Goal: Information Seeking & Learning: Learn about a topic

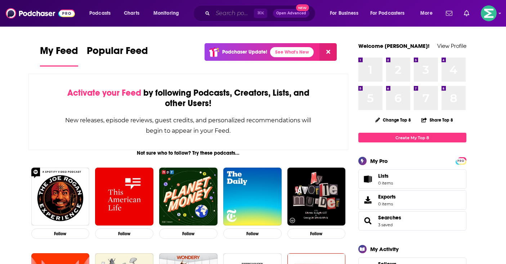
click at [230, 15] on input "Search podcasts, credits, & more..." at bounding box center [233, 14] width 41 height 12
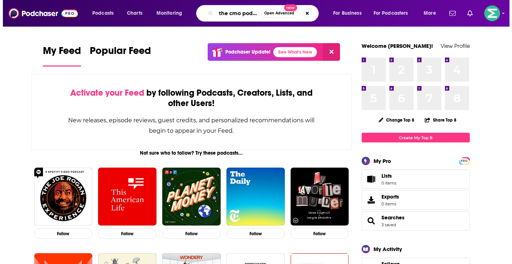
scroll to position [0, 6]
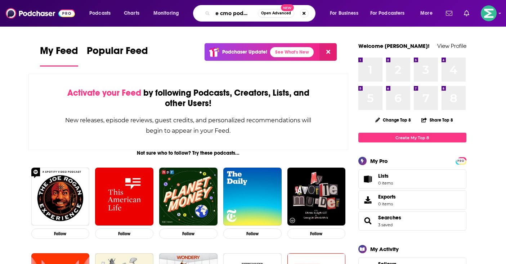
type input "the cmo podcast"
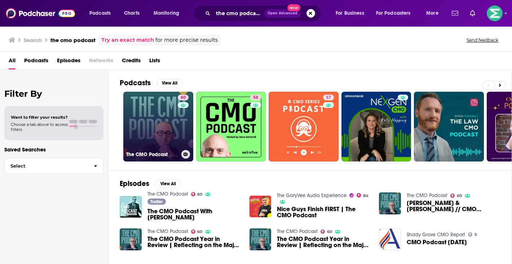
click at [151, 111] on link "60 The CMO Podcast" at bounding box center [158, 127] width 70 height 70
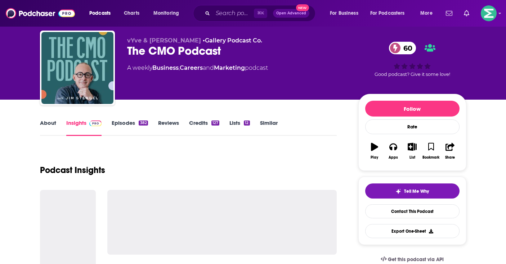
scroll to position [58, 0]
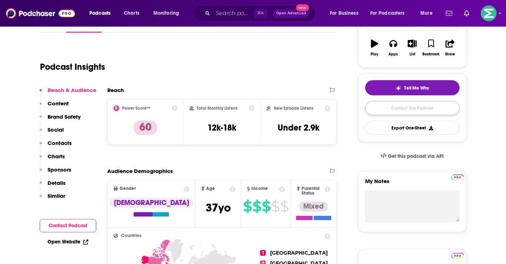
click at [425, 113] on link "Contact This Podcast" at bounding box center [412, 108] width 94 height 14
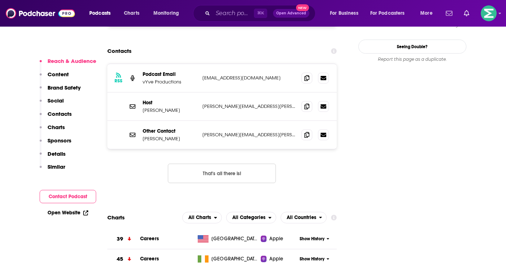
scroll to position [751, 0]
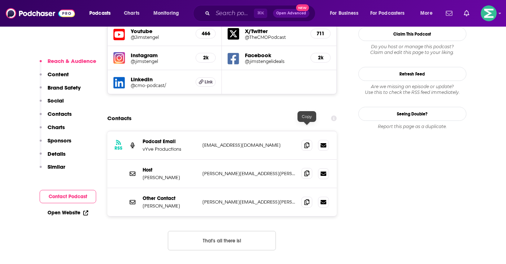
click at [310, 168] on span at bounding box center [307, 173] width 11 height 11
click at [308, 142] on icon at bounding box center [306, 145] width 5 height 6
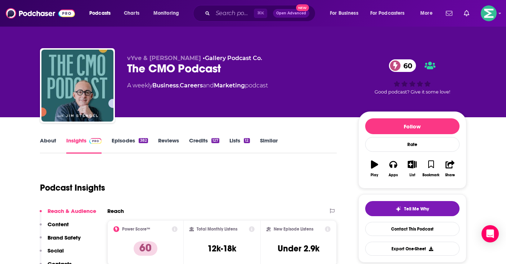
scroll to position [64, 0]
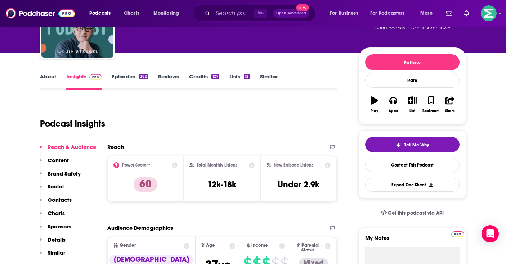
click at [48, 80] on link "About" at bounding box center [48, 81] width 16 height 17
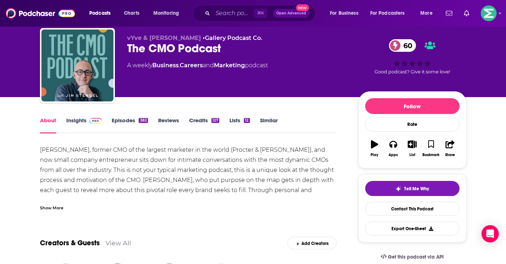
scroll to position [23, 0]
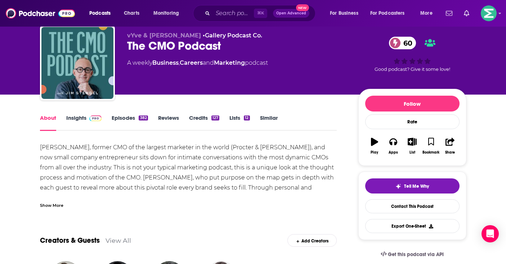
click at [58, 204] on div "Show More" at bounding box center [51, 205] width 23 height 7
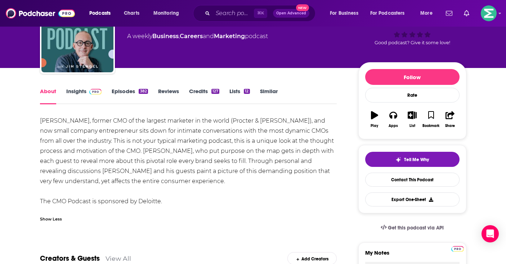
scroll to position [0, 0]
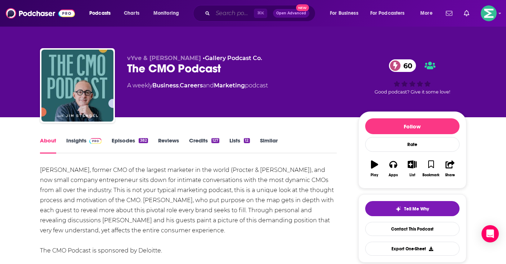
click at [224, 12] on input "Search podcasts, credits, & more..." at bounding box center [233, 14] width 41 height 12
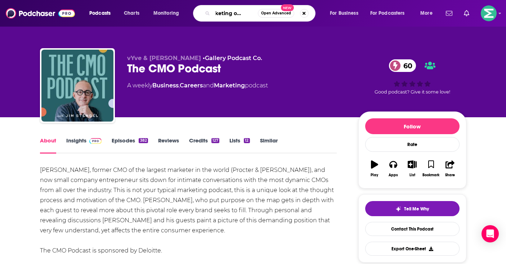
scroll to position [0, 17]
type input "marketing over coffee"
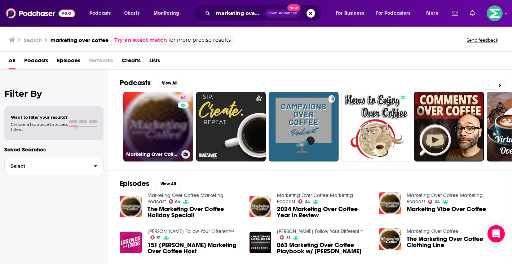
click at [154, 125] on link "64 Marketing Over Coffee Marketing Podcast" at bounding box center [158, 127] width 70 height 70
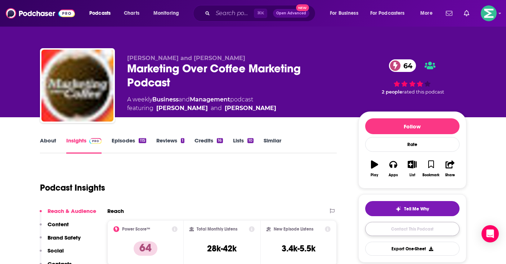
click at [409, 232] on link "Contact This Podcast" at bounding box center [412, 229] width 94 height 14
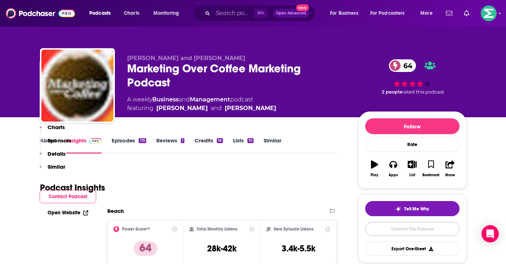
scroll to position [828, 0]
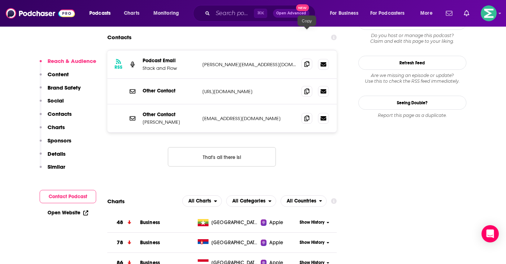
click at [311, 59] on span at bounding box center [307, 64] width 11 height 11
click at [304, 115] on icon at bounding box center [306, 118] width 5 height 6
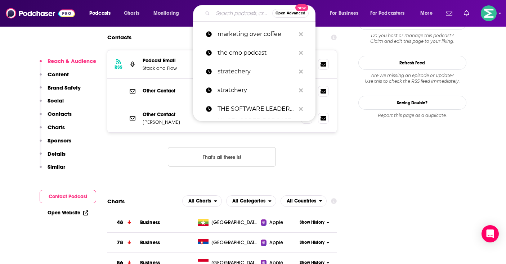
click at [231, 10] on input "Search podcasts, credits, & more..." at bounding box center [242, 14] width 59 height 12
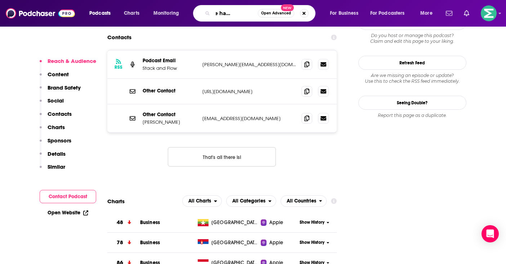
type input "everyone hates marketer"
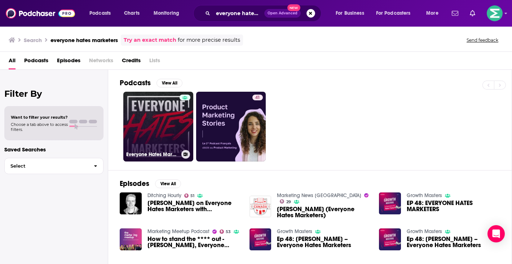
click at [146, 119] on link "Everyone Hates Marketers | No-BS Marketing & Brand Strategy Podcast" at bounding box center [158, 127] width 70 height 70
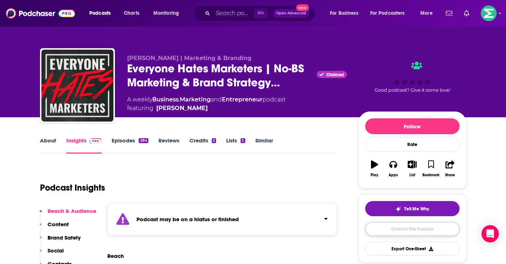
click at [412, 231] on link "Contact This Podcast" at bounding box center [412, 229] width 94 height 14
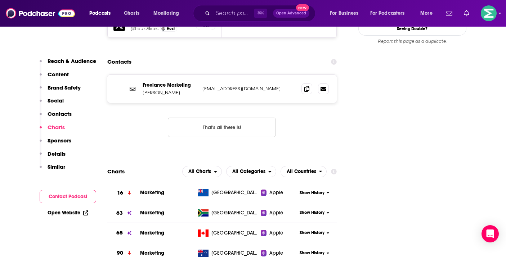
scroll to position [851, 0]
click at [310, 84] on span at bounding box center [307, 89] width 11 height 11
click at [227, 15] on input "Search podcasts, credits, & more..." at bounding box center [233, 14] width 41 height 12
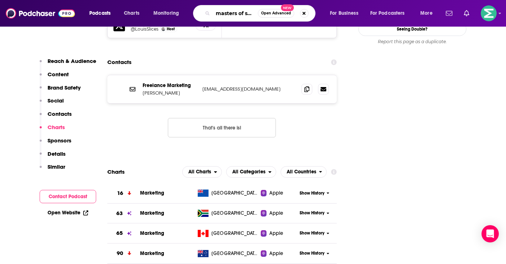
type input "masters of scale"
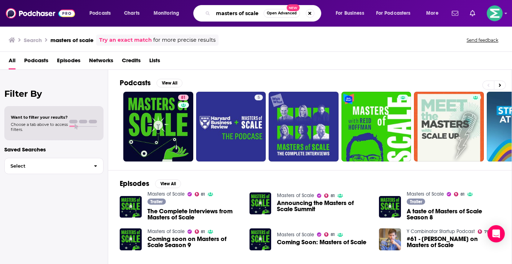
click at [237, 11] on input "masters of scale" at bounding box center [238, 14] width 50 height 12
type input "the ai element"
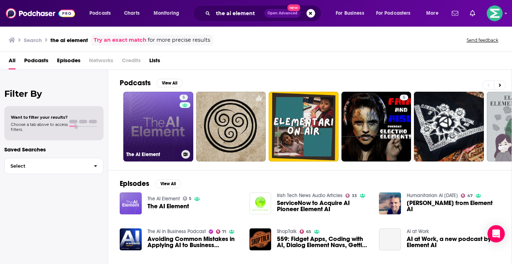
click at [159, 124] on link "5 The AI Element" at bounding box center [158, 127] width 70 height 70
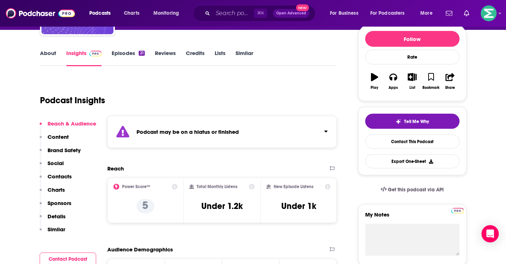
scroll to position [150, 0]
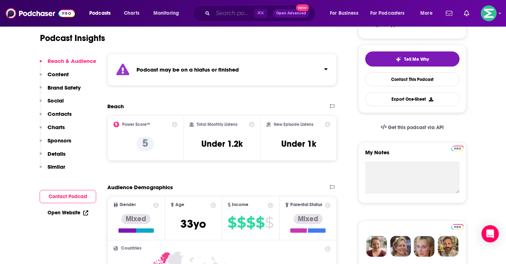
click at [235, 13] on input "Search podcasts, credits, & more..." at bounding box center [233, 14] width 41 height 12
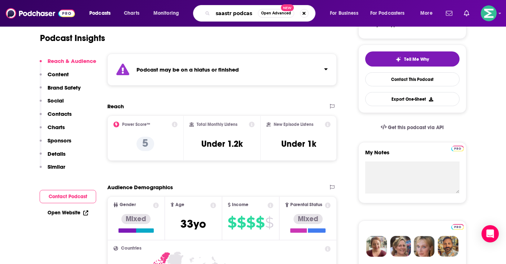
type input "saastr podcast"
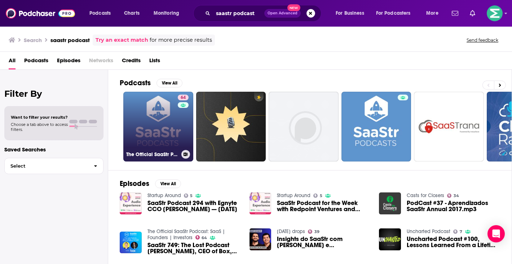
click at [164, 126] on link "64 The Official SaaStr Podcast: SaaS | Founders | Investors" at bounding box center [158, 127] width 70 height 70
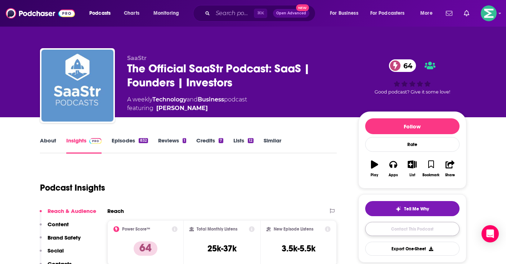
click at [409, 227] on link "Contact This Podcast" at bounding box center [412, 229] width 94 height 14
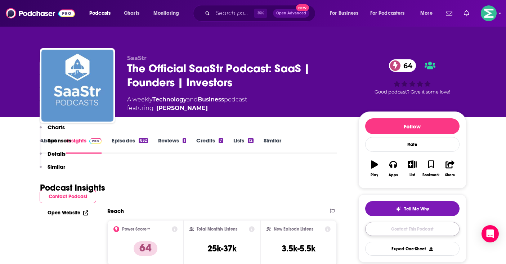
scroll to position [924, 0]
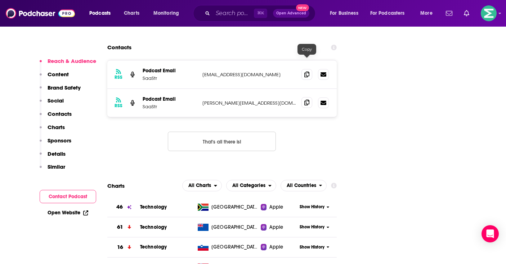
click at [307, 100] on icon at bounding box center [306, 103] width 5 height 6
click at [307, 71] on icon at bounding box center [306, 74] width 5 height 6
click at [220, 11] on input "Search podcasts, credits, & more..." at bounding box center [233, 14] width 41 height 12
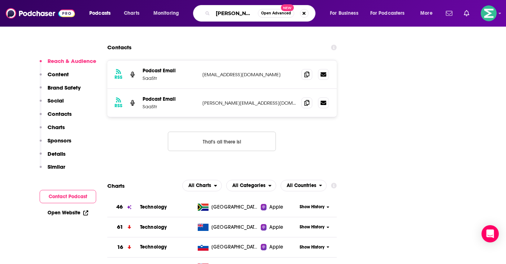
type input "bernard marr"
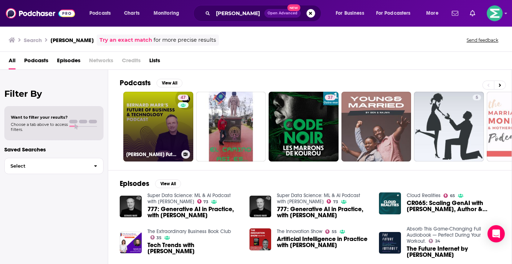
click at [163, 115] on link "47 Bernard Marr's Future of Business & Technology Podcast" at bounding box center [158, 127] width 70 height 70
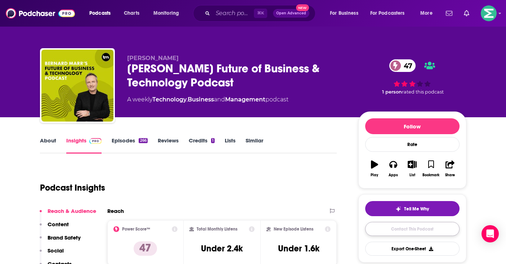
click at [397, 228] on link "Contact This Podcast" at bounding box center [412, 229] width 94 height 14
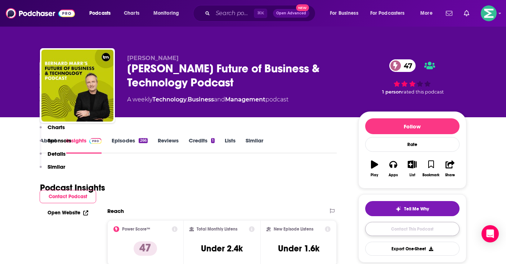
scroll to position [753, 0]
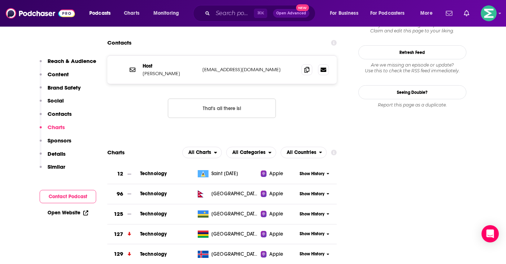
click at [83, 193] on button "Contact Podcast" at bounding box center [68, 196] width 57 height 13
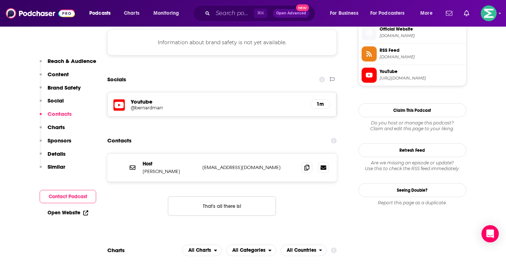
scroll to position [653, 0]
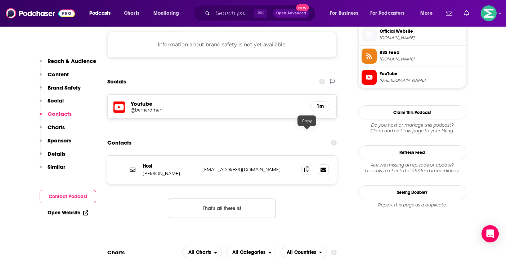
click at [306, 164] on span at bounding box center [307, 169] width 11 height 11
click at [224, 10] on input "Search podcasts, credits, & more..." at bounding box center [233, 14] width 41 height 12
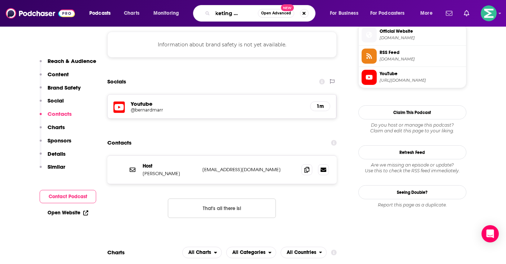
type input "marketing millenials"
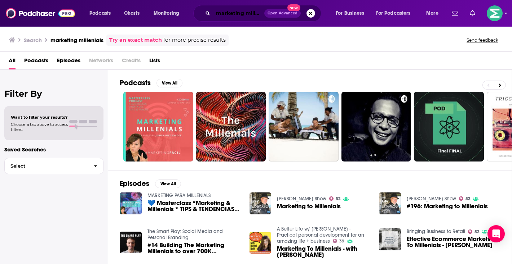
click at [219, 14] on input "marketing millenials" at bounding box center [238, 14] width 51 height 12
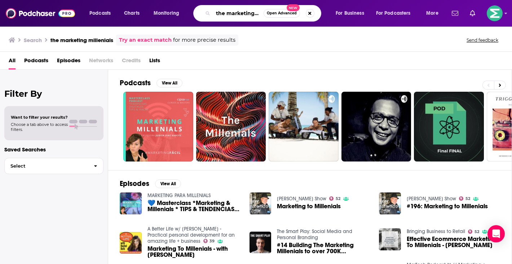
click at [246, 12] on input "the marketing millenials" at bounding box center [238, 14] width 50 height 12
click at [156, 41] on link "Try an exact match" at bounding box center [145, 40] width 53 height 8
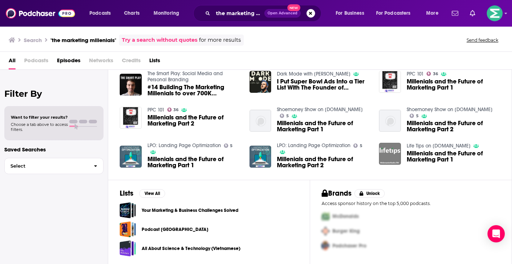
scroll to position [7, 0]
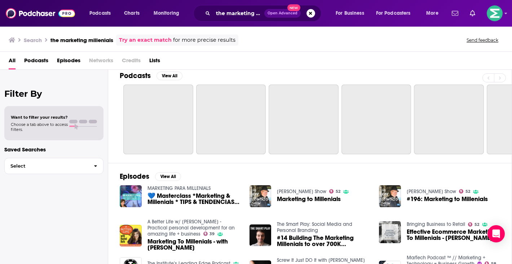
scroll to position [107, 0]
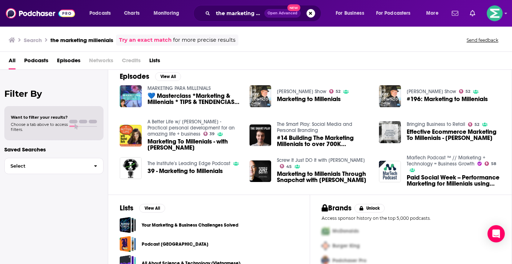
click at [37, 63] on span "Podcasts" at bounding box center [36, 62] width 24 height 15
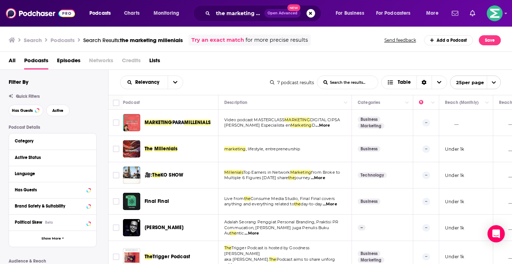
click at [227, 10] on div "the marketing millenials Open Advanced New" at bounding box center [257, 13] width 128 height 17
click at [228, 14] on input "the marketing millenials" at bounding box center [238, 14] width 51 height 12
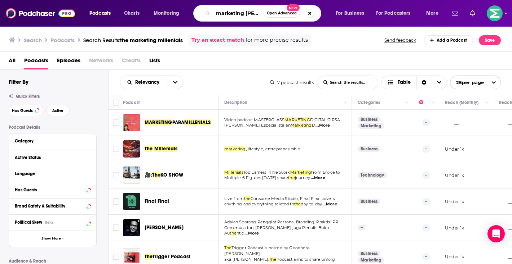
scroll to position [0, 6]
type input "marketing meetup"
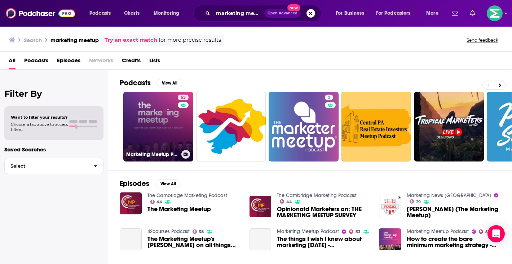
click at [152, 127] on link "53 Marketing Meetup Podcast" at bounding box center [158, 127] width 70 height 70
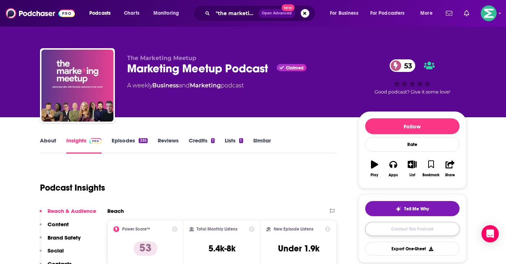
click at [418, 229] on link "Contact This Podcast" at bounding box center [412, 229] width 94 height 14
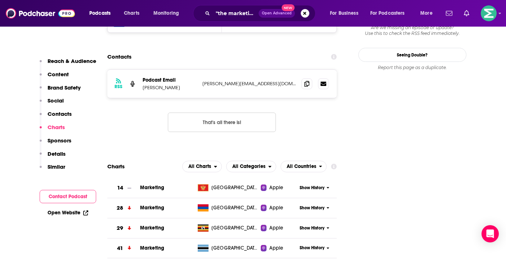
scroll to position [796, 0]
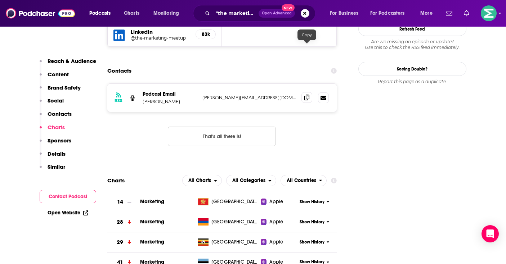
click at [307, 92] on span at bounding box center [307, 97] width 11 height 11
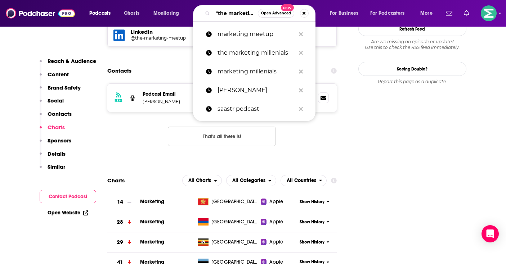
click at [224, 13] on input ""the marketing millenials"" at bounding box center [235, 14] width 45 height 12
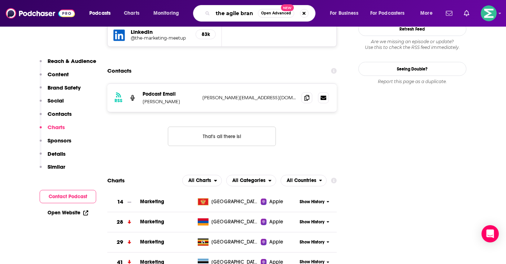
type input "the agile brand"
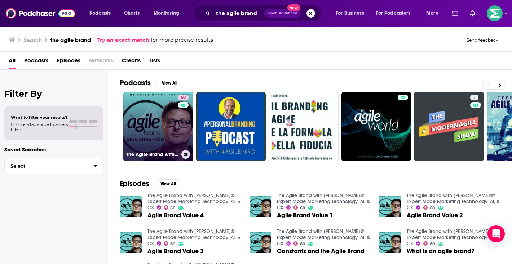
click at [151, 134] on link "60 The Agile Brand with Greg Kihlström®: Expert Mode Marketing Technology, AI, …" at bounding box center [158, 127] width 70 height 70
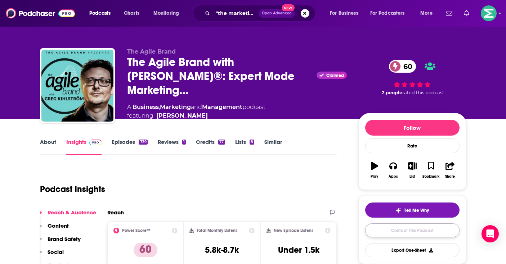
click at [401, 229] on link "Contact This Podcast" at bounding box center [412, 231] width 94 height 14
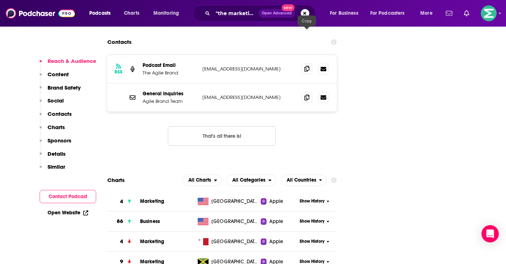
click at [310, 63] on span at bounding box center [307, 68] width 11 height 11
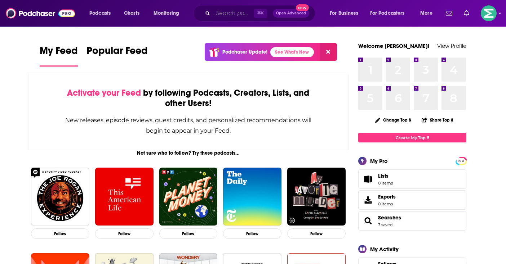
click at [217, 12] on input "Search podcasts, credits, & more..." at bounding box center [233, 14] width 41 height 12
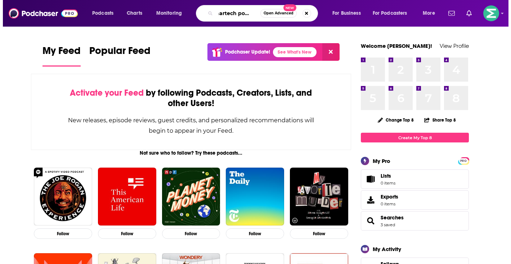
scroll to position [0, 7]
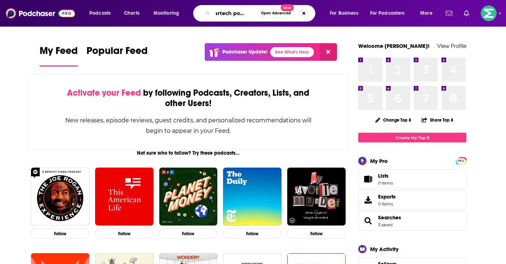
type input "martech podcast"
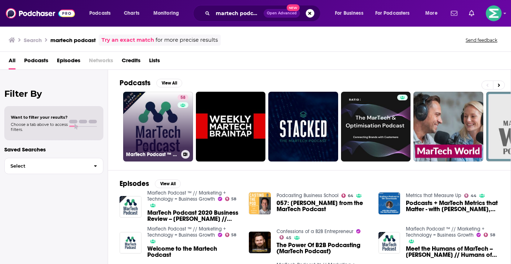
click at [139, 131] on link "58 MarTech Podcast ™ // Marketing + Technology = Business Growth" at bounding box center [158, 127] width 70 height 70
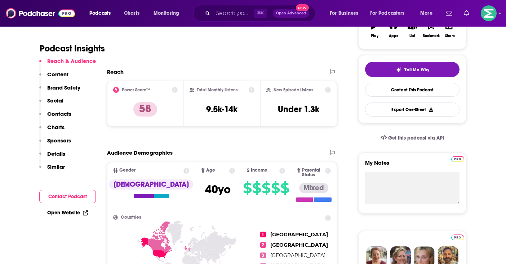
scroll to position [144, 0]
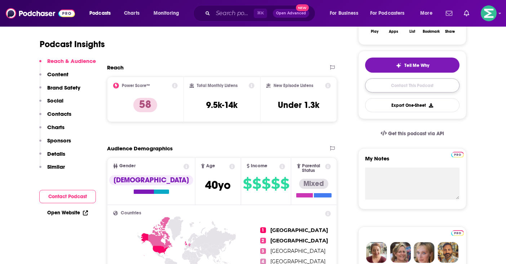
click at [406, 88] on link "Contact This Podcast" at bounding box center [412, 86] width 94 height 14
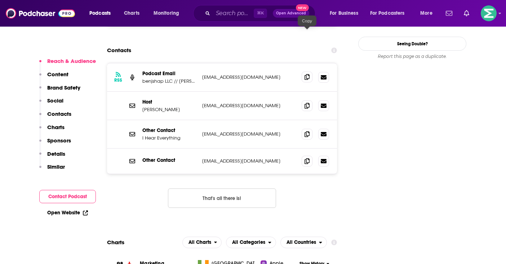
click at [308, 74] on icon at bounding box center [306, 77] width 5 height 6
click at [307, 158] on icon at bounding box center [306, 161] width 5 height 6
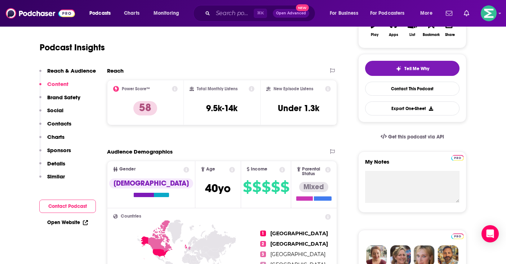
scroll to position [0, 0]
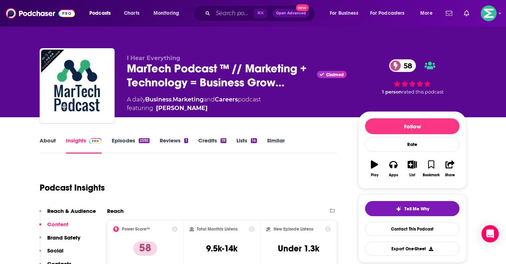
click at [48, 141] on link "About" at bounding box center [48, 145] width 16 height 17
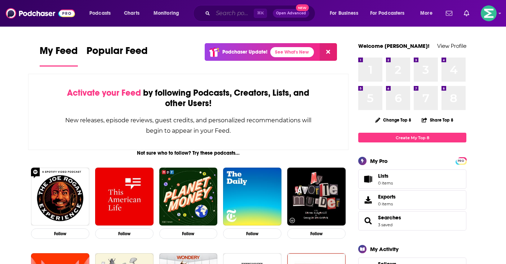
click at [233, 16] on input "Search podcasts, credits, & more..." at bounding box center [233, 14] width 41 height 12
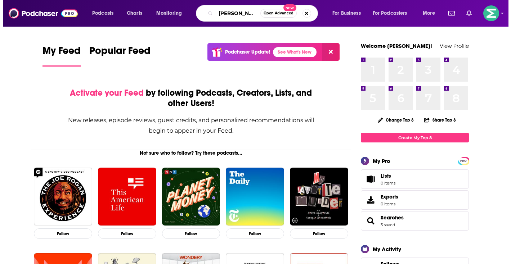
scroll to position [0, 3]
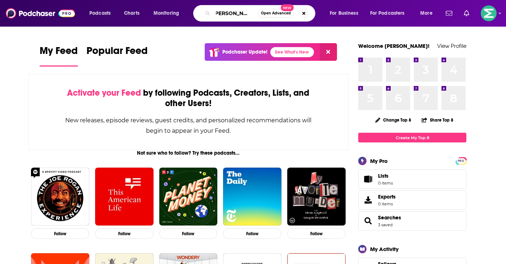
type input "[PERSON_NAME]'s podcast"
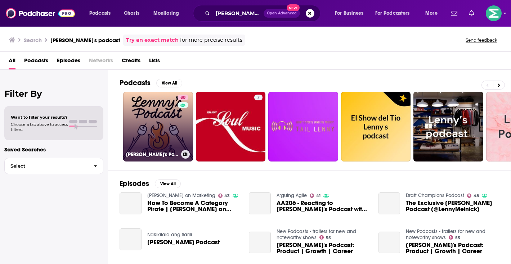
click at [156, 117] on link "80 Lenny's Podcast: Product | Career | Growth" at bounding box center [158, 127] width 70 height 70
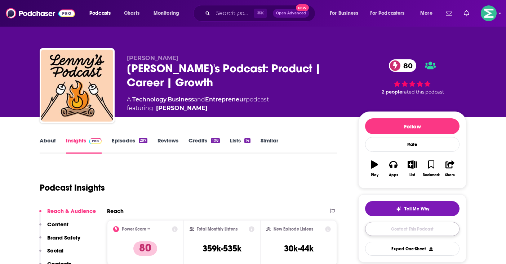
click at [415, 228] on link "Contact This Podcast" at bounding box center [412, 229] width 94 height 14
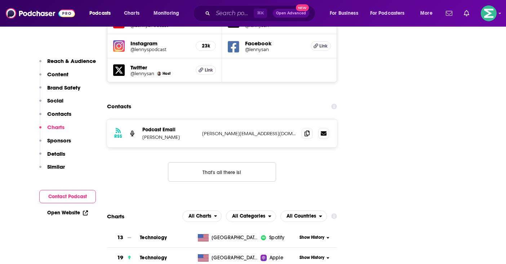
scroll to position [881, 0]
click at [304, 131] on icon at bounding box center [306, 134] width 5 height 6
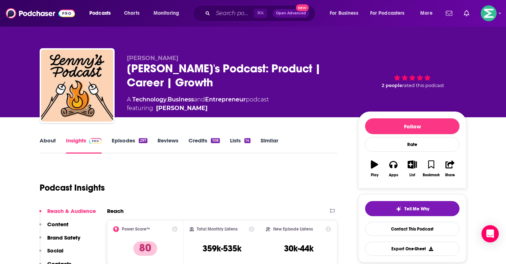
click at [231, 21] on div "⌘ K Open Advanced New" at bounding box center [254, 13] width 122 height 17
click at [233, 18] on input "Search podcasts, credits, & more..." at bounding box center [233, 14] width 41 height 12
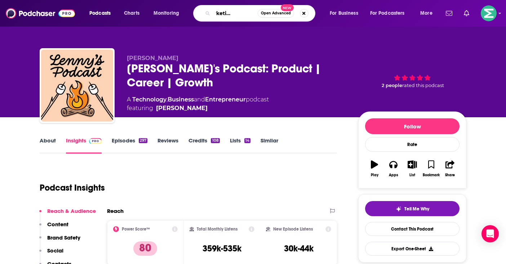
type input "b2b marketing with [PERSON_NAME]"
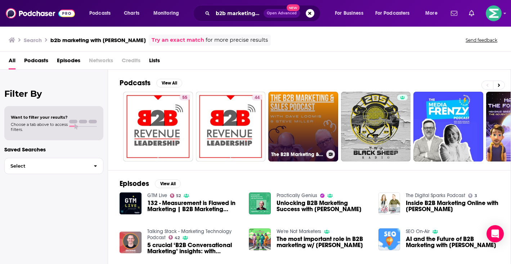
click at [290, 109] on link "The B2B Marketing & Sales Podcast" at bounding box center [303, 127] width 70 height 70
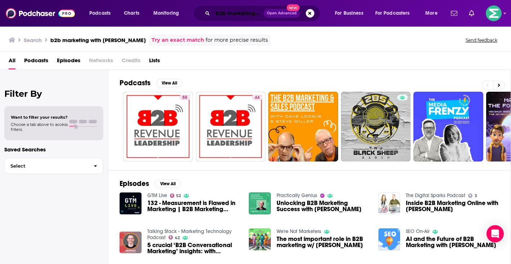
click at [232, 14] on input "b2b marketing with [PERSON_NAME]" at bounding box center [238, 14] width 51 height 12
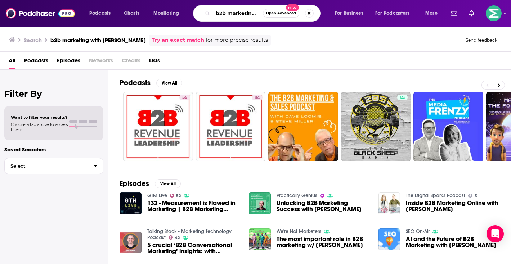
scroll to position [0, 23]
drag, startPoint x: 232, startPoint y: 14, endPoint x: 313, endPoint y: 24, distance: 80.9
click at [313, 24] on div "Podcasts Charts Monitoring b2b marketing with [PERSON_NAME] Open Advanced New F…" at bounding box center [255, 13] width 511 height 27
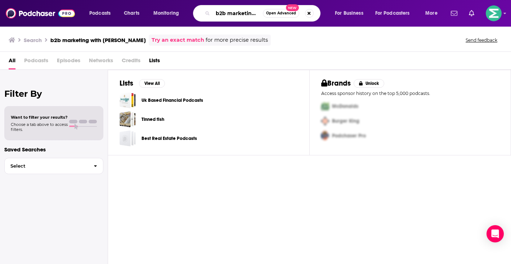
click at [241, 18] on input "b2b marketing with [PERSON_NAME]" at bounding box center [238, 14] width 50 height 12
drag, startPoint x: 241, startPoint y: 18, endPoint x: 328, endPoint y: 19, distance: 86.8
click at [328, 19] on div "Podcasts Charts Monitoring b2b marketing with [PERSON_NAME] Open Advanced New F…" at bounding box center [264, 13] width 360 height 17
click at [258, 14] on input "b2b marketing with [PERSON_NAME]" at bounding box center [238, 14] width 50 height 12
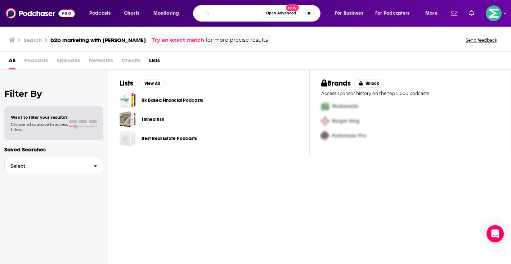
scroll to position [0, 48]
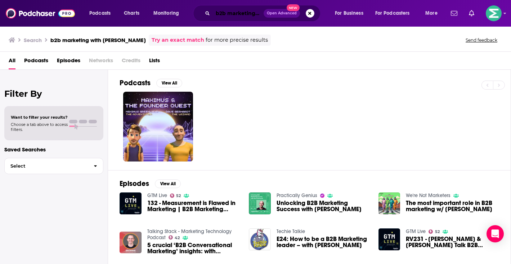
click at [245, 16] on input "b2b marketing with [PERSON_NAME]" at bounding box center [238, 14] width 51 height 12
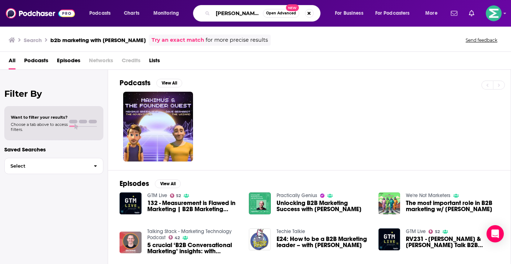
type input "[PERSON_NAME]"
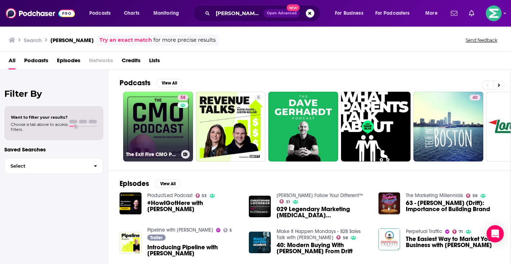
drag, startPoint x: 165, startPoint y: 126, endPoint x: 178, endPoint y: 131, distance: 14.0
click at [174, 128] on link "58 The Exit Five CMO Podcast (Hosted by [PERSON_NAME])" at bounding box center [158, 127] width 70 height 70
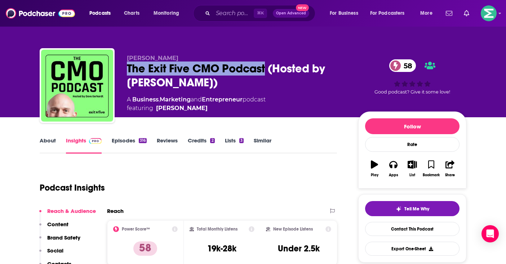
drag, startPoint x: 266, startPoint y: 68, endPoint x: 126, endPoint y: 67, distance: 139.4
click at [127, 67] on div "The Exit Five CMO Podcast (Hosted by [PERSON_NAME]) 58" at bounding box center [237, 76] width 220 height 28
copy h2 "The Exit Five CMO Podcast"
click at [403, 227] on link "Contact This Podcast" at bounding box center [412, 229] width 94 height 14
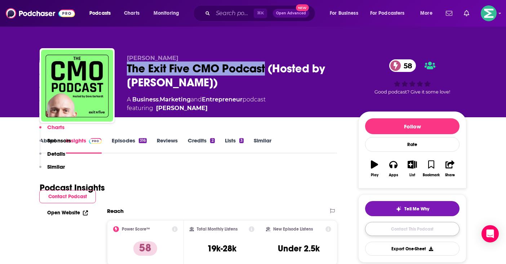
scroll to position [819, 0]
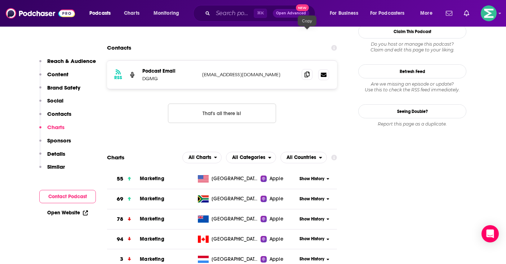
click at [309, 72] on icon at bounding box center [306, 75] width 5 height 6
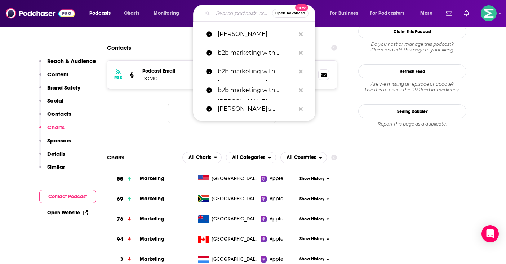
click at [230, 12] on input "Search podcasts, credits, & more..." at bounding box center [242, 14] width 59 height 12
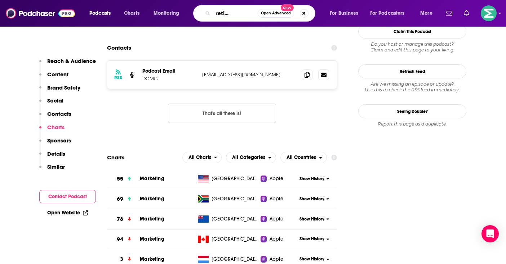
type input "the marketing architects"
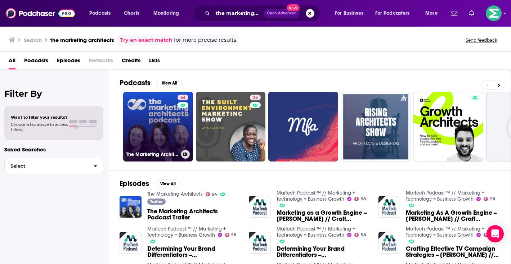
click at [164, 135] on link "54 The Marketing Architects" at bounding box center [158, 127] width 70 height 70
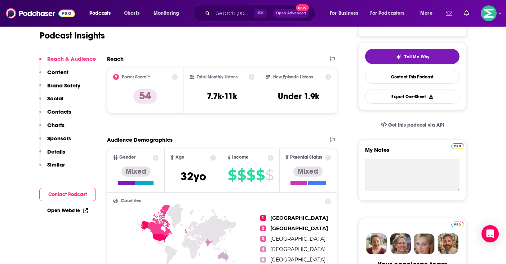
scroll to position [166, 0]
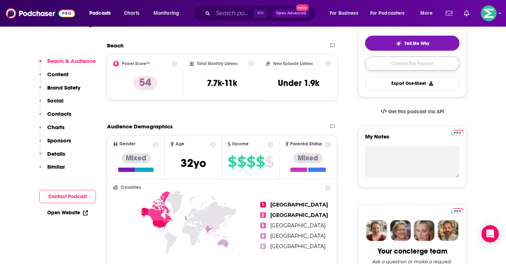
click at [387, 69] on link "Contact This Podcast" at bounding box center [412, 64] width 94 height 14
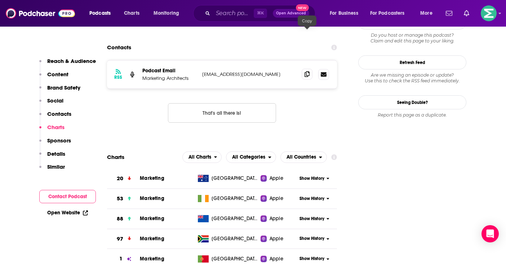
click at [307, 69] on span at bounding box center [307, 74] width 11 height 11
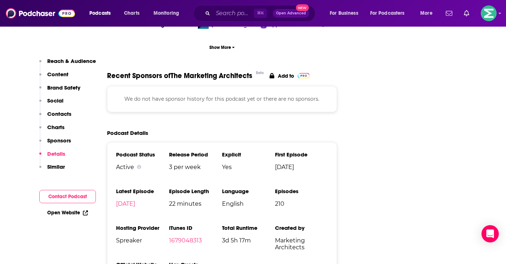
scroll to position [1041, 0]
click at [71, 60] on p "Reach & Audience" at bounding box center [71, 61] width 49 height 7
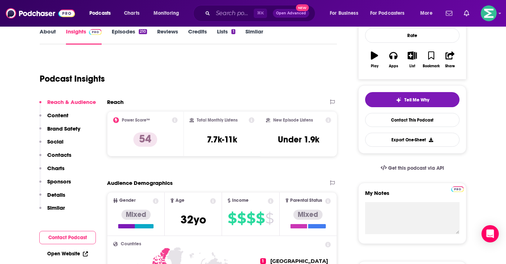
scroll to position [108, 0]
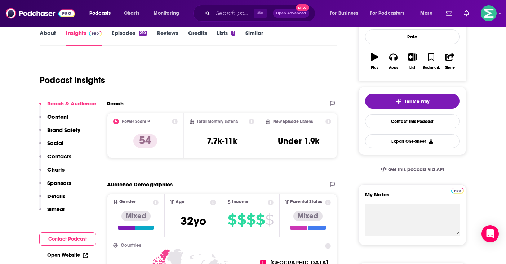
click at [54, 39] on link "About" at bounding box center [48, 38] width 16 height 17
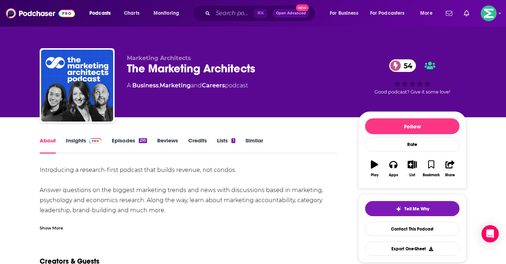
click at [179, 84] on link "Marketing" at bounding box center [175, 85] width 31 height 7
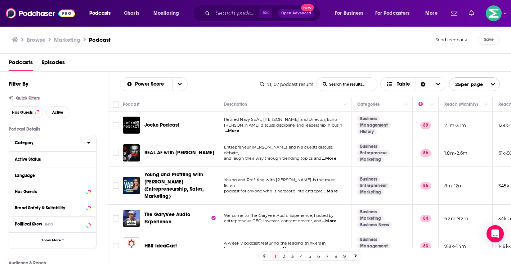
click at [62, 143] on div "Category" at bounding box center [48, 143] width 67 height 5
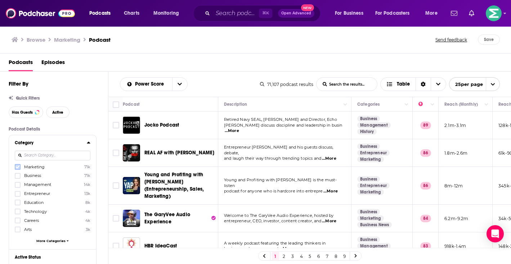
click at [19, 169] on icon at bounding box center [17, 167] width 4 height 4
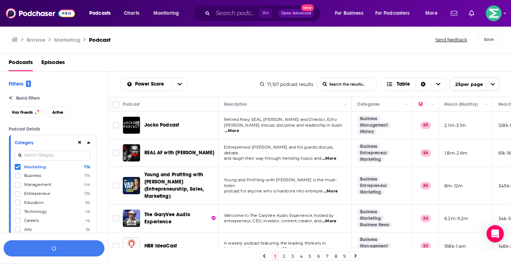
click at [64, 249] on button "button" at bounding box center [54, 249] width 101 height 16
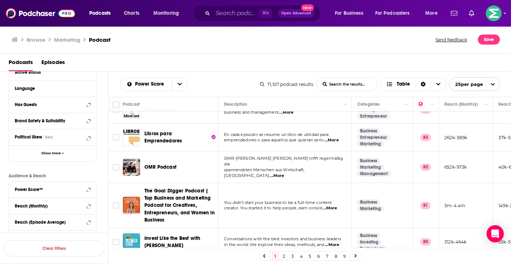
scroll to position [123, 0]
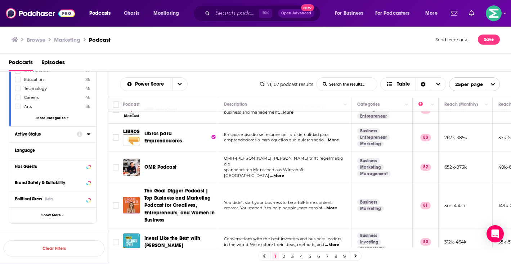
click at [88, 134] on icon at bounding box center [88, 135] width 3 height 2
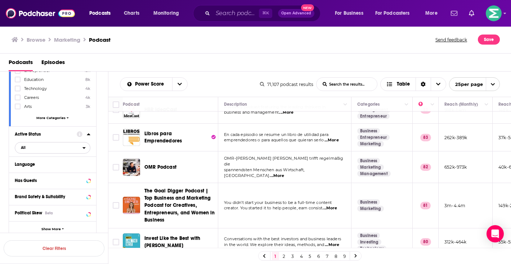
click at [44, 148] on span "All" at bounding box center [48, 147] width 67 height 9
click at [31, 172] on span "Active" at bounding box center [37, 172] width 39 height 4
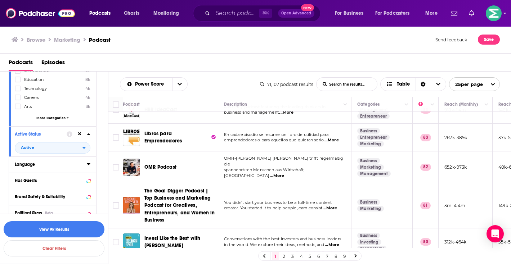
click at [82, 168] on button "Language" at bounding box center [51, 164] width 72 height 9
click at [85, 166] on button "Language" at bounding box center [51, 164] width 72 height 9
click at [87, 165] on icon at bounding box center [89, 164] width 4 height 6
click at [26, 189] on span "English" at bounding box center [31, 188] width 14 height 5
click at [18, 191] on input "multiSelectOption-en-0" at bounding box center [18, 191] width 0 height 0
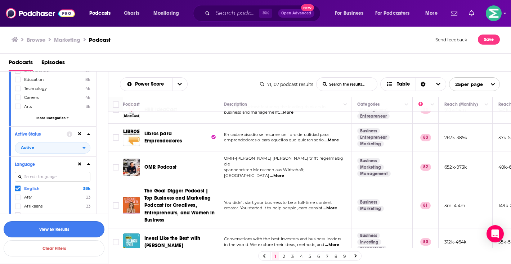
click at [83, 232] on button "View 6k Results" at bounding box center [54, 230] width 101 height 16
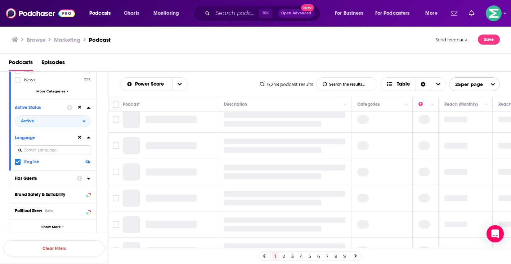
scroll to position [164, 0]
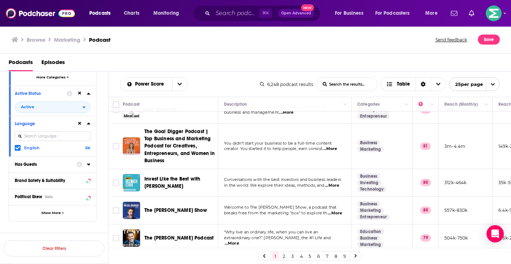
click at [87, 166] on icon at bounding box center [89, 165] width 4 height 6
click at [45, 183] on span "All" at bounding box center [48, 177] width 67 height 9
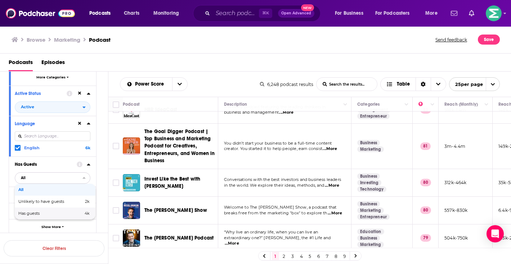
click at [48, 215] on span "Has guests" at bounding box center [39, 214] width 43 height 4
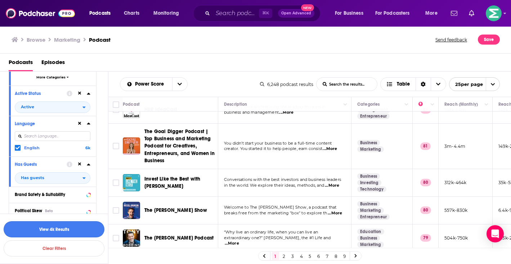
click at [67, 231] on button "View 4k Results" at bounding box center [54, 230] width 101 height 16
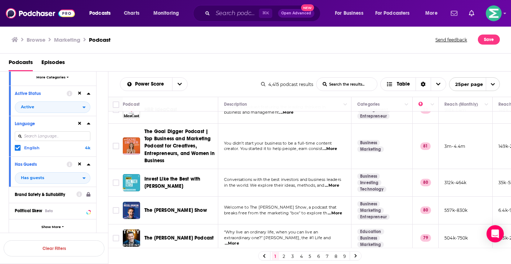
click at [77, 197] on icon at bounding box center [79, 195] width 6 height 6
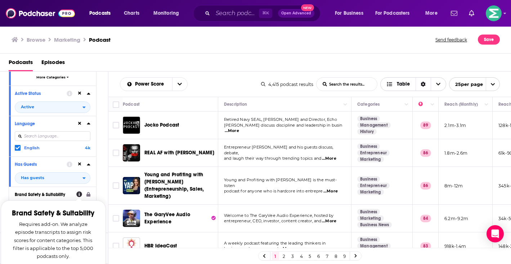
click at [407, 86] on span "Table" at bounding box center [403, 84] width 13 height 5
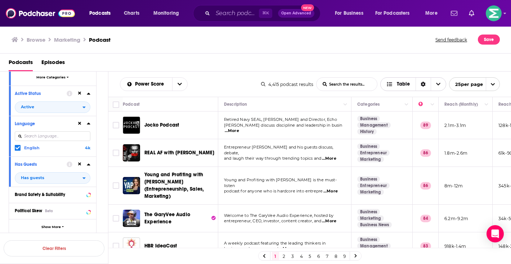
click at [407, 86] on span "Table" at bounding box center [403, 84] width 13 height 5
click at [410, 93] on div "Card" at bounding box center [413, 97] width 66 height 12
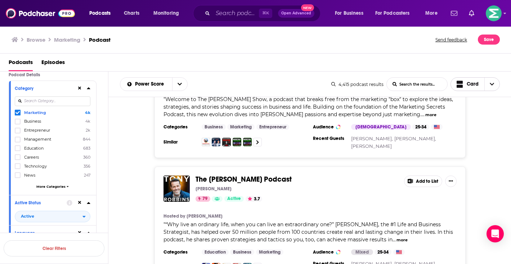
scroll to position [54, 0]
click at [88, 88] on icon at bounding box center [89, 88] width 4 height 6
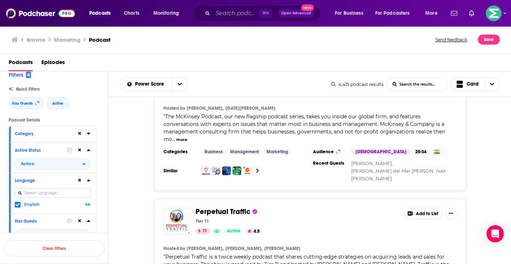
scroll to position [2916, 0]
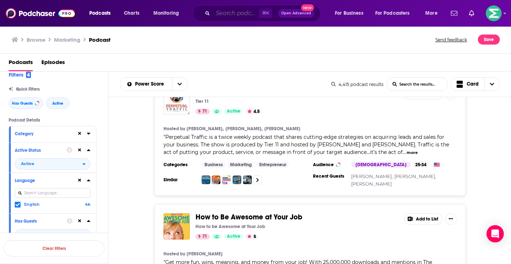
click at [236, 14] on input "Search podcasts, credits, & more..." at bounding box center [236, 14] width 46 height 12
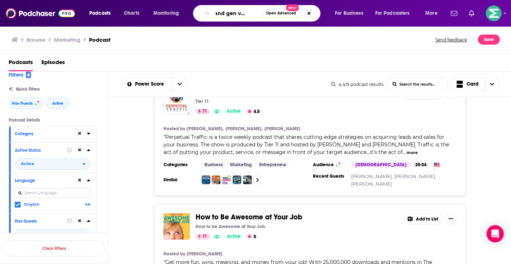
scroll to position [0, 19]
type input "demand gen visionaries"
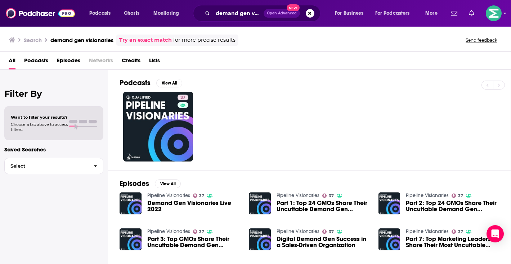
click at [103, 120] on div "Filter By Want to filter your results? Choose a tab above to access filters. Sa…" at bounding box center [54, 202] width 108 height 264
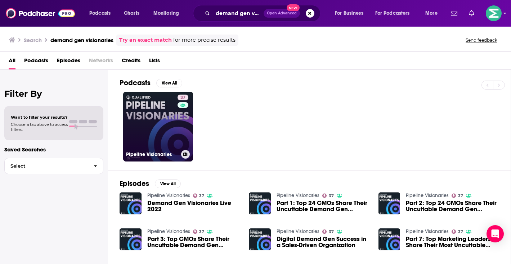
click at [144, 130] on link "37 Pipeline Visionaries" at bounding box center [158, 127] width 70 height 70
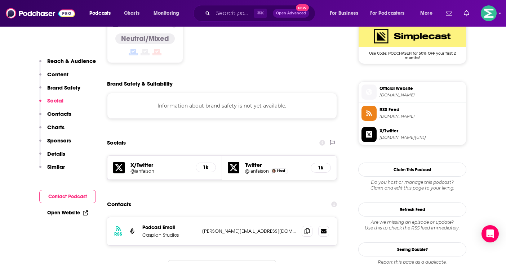
scroll to position [601, 0]
click at [303, 226] on span at bounding box center [307, 231] width 11 height 11
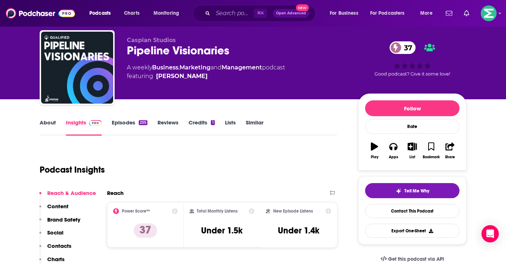
scroll to position [0, 0]
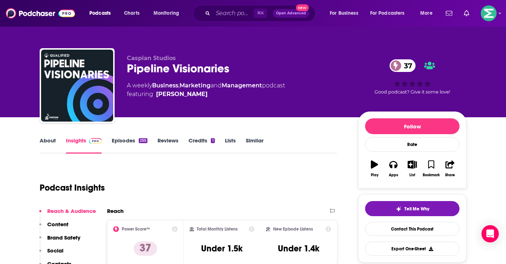
click at [287, 200] on div "Podcast Insights" at bounding box center [185, 183] width 291 height 37
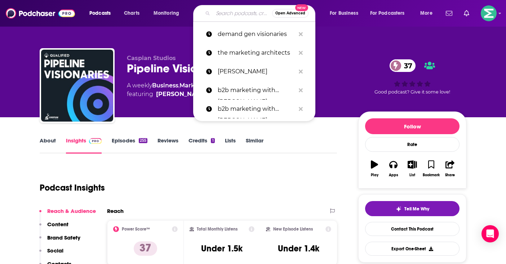
click at [237, 9] on input "Search podcasts, credits, & more..." at bounding box center [242, 14] width 59 height 12
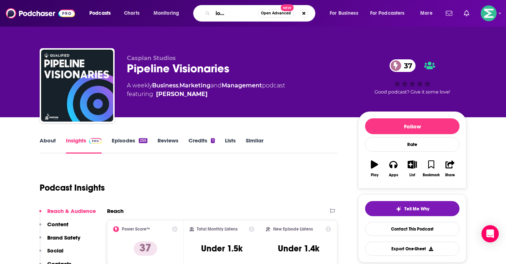
scroll to position [0, 32]
type input "conversations with [PERSON_NAME]"
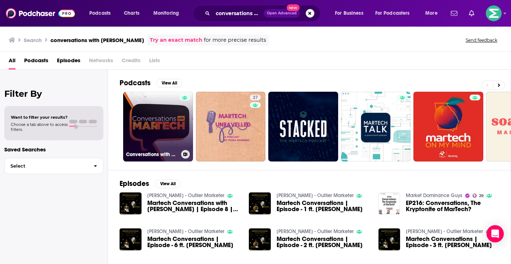
click at [167, 141] on link "Conversations with MarTech" at bounding box center [158, 127] width 70 height 70
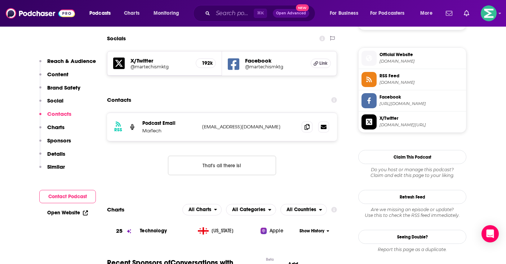
scroll to position [572, 0]
click at [309, 128] on icon at bounding box center [306, 127] width 5 height 6
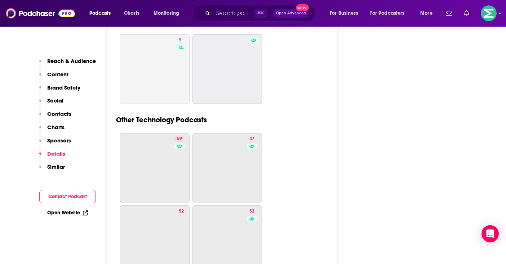
scroll to position [2132, 0]
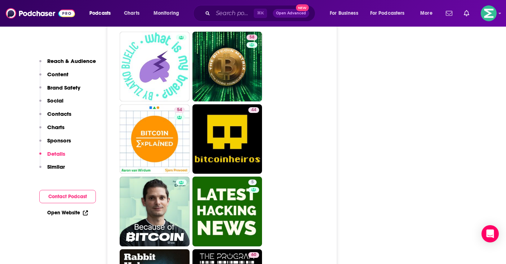
click at [68, 61] on p "Reach & Audience" at bounding box center [71, 61] width 49 height 7
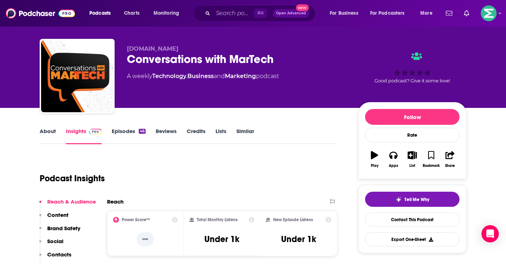
scroll to position [0, 0]
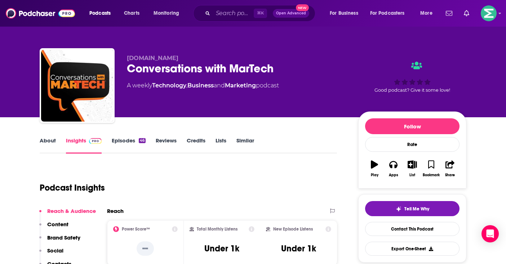
click at [46, 139] on link "About" at bounding box center [48, 145] width 16 height 17
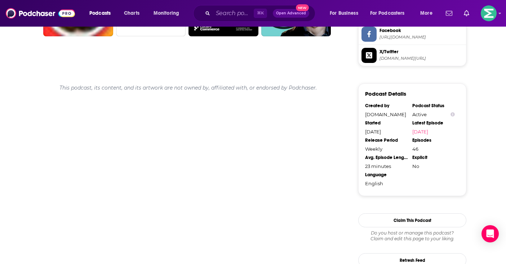
scroll to position [699, 0]
